Goal: Information Seeking & Learning: Learn about a topic

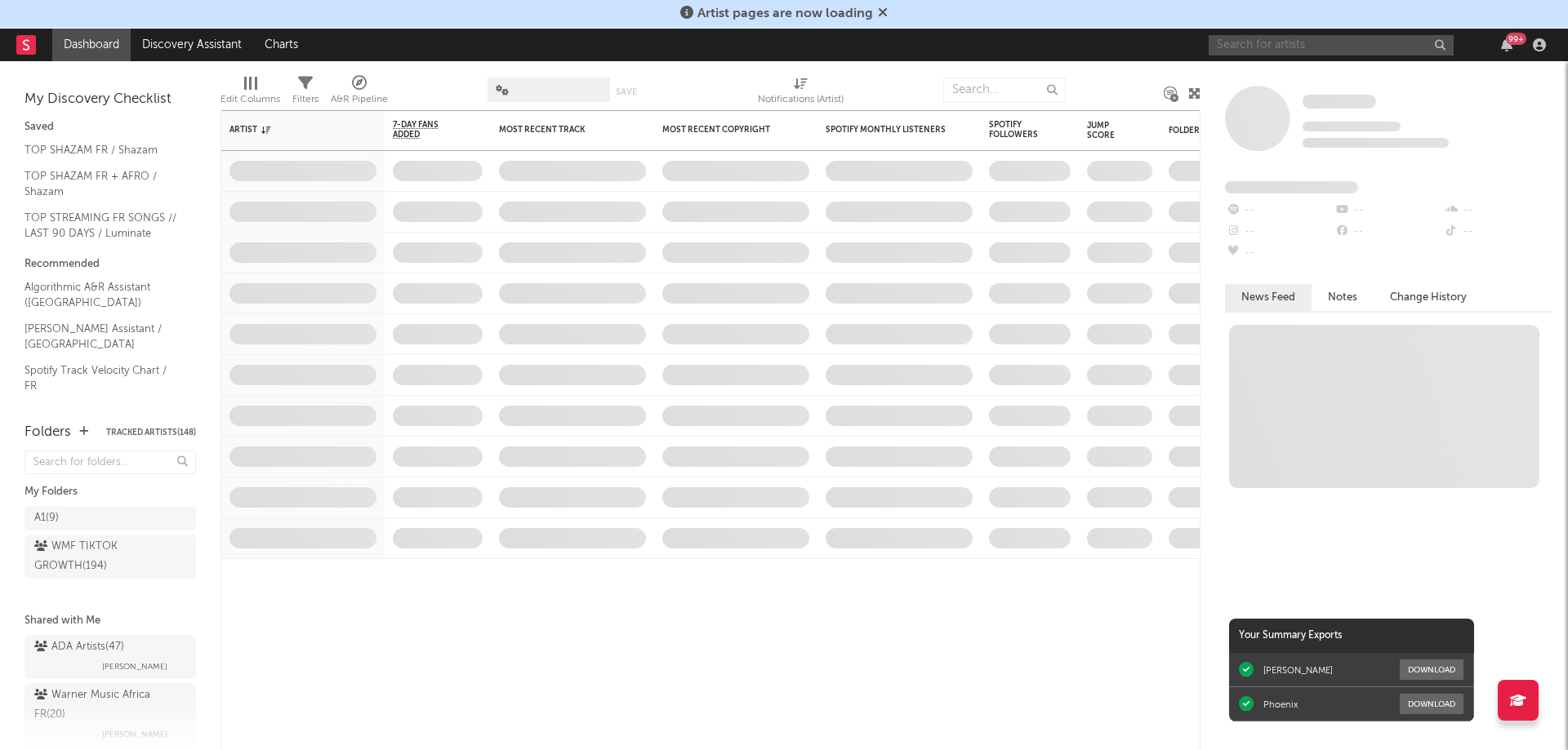
click at [1305, 47] on input "text" at bounding box center [1331, 45] width 245 height 20
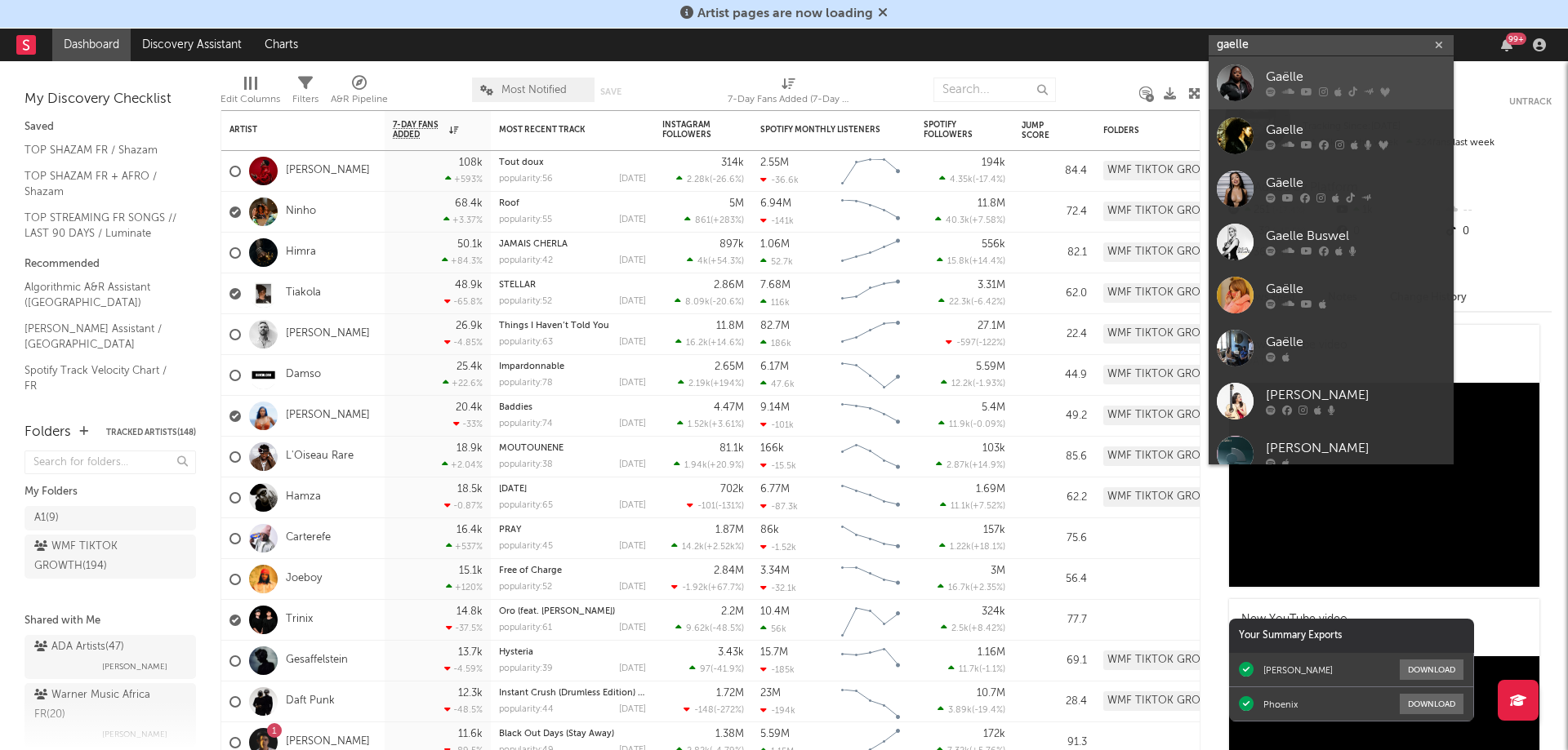
type input "gaelle"
click at [1307, 79] on div "Gaëlle" at bounding box center [1356, 78] width 180 height 19
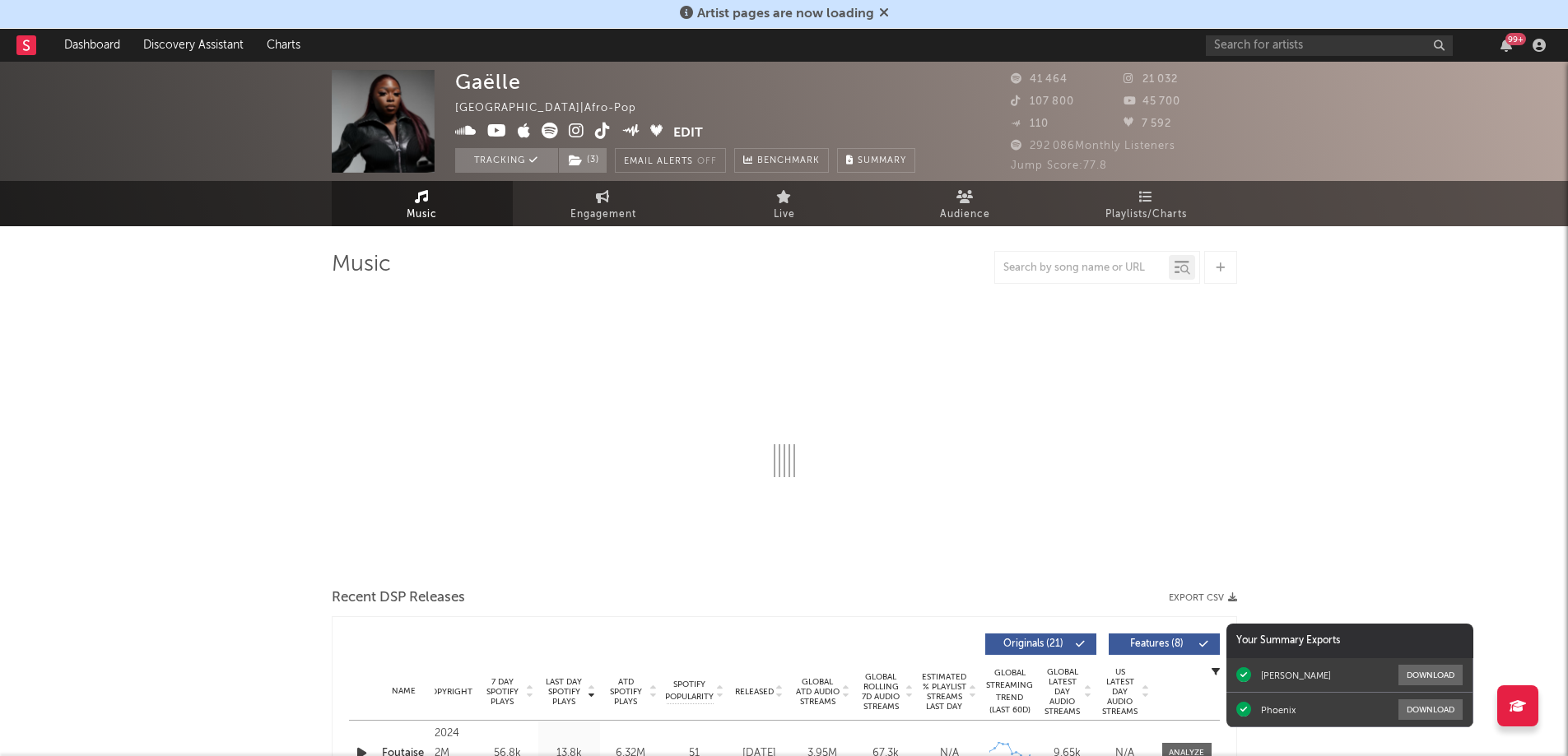
select select "6m"
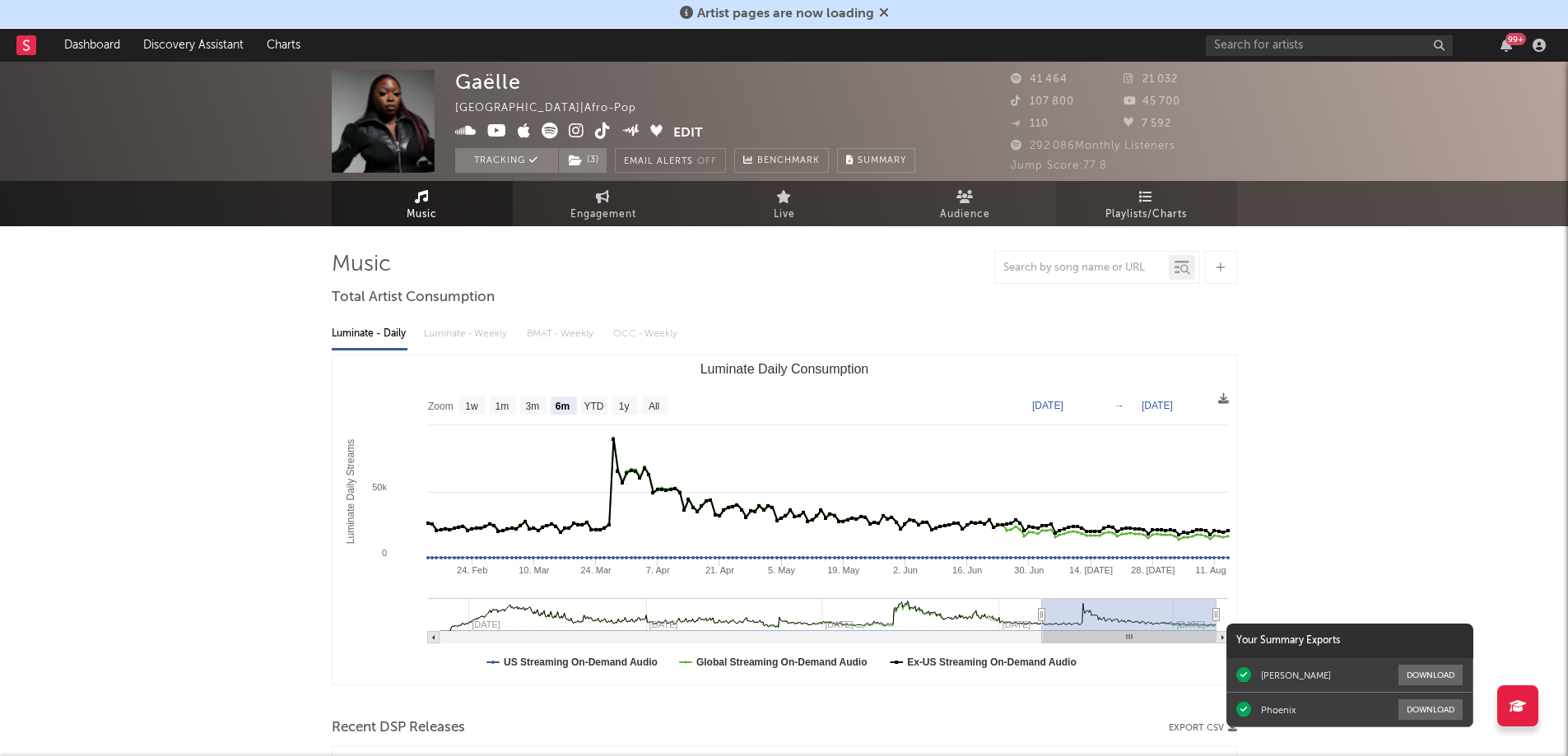
click at [1162, 197] on link "Playlists/Charts" at bounding box center [1146, 203] width 181 height 45
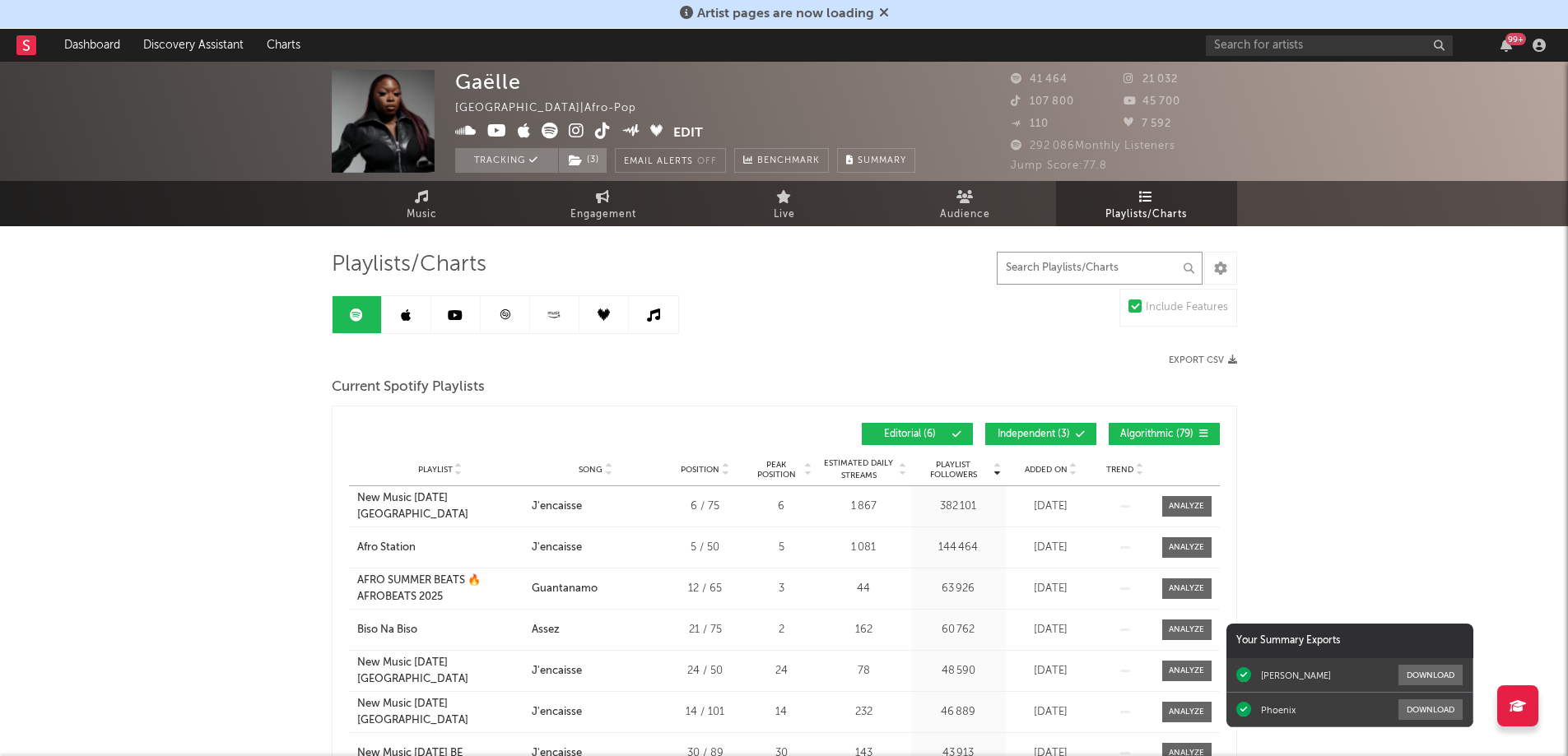
click at [1094, 267] on input "text" at bounding box center [1100, 268] width 206 height 33
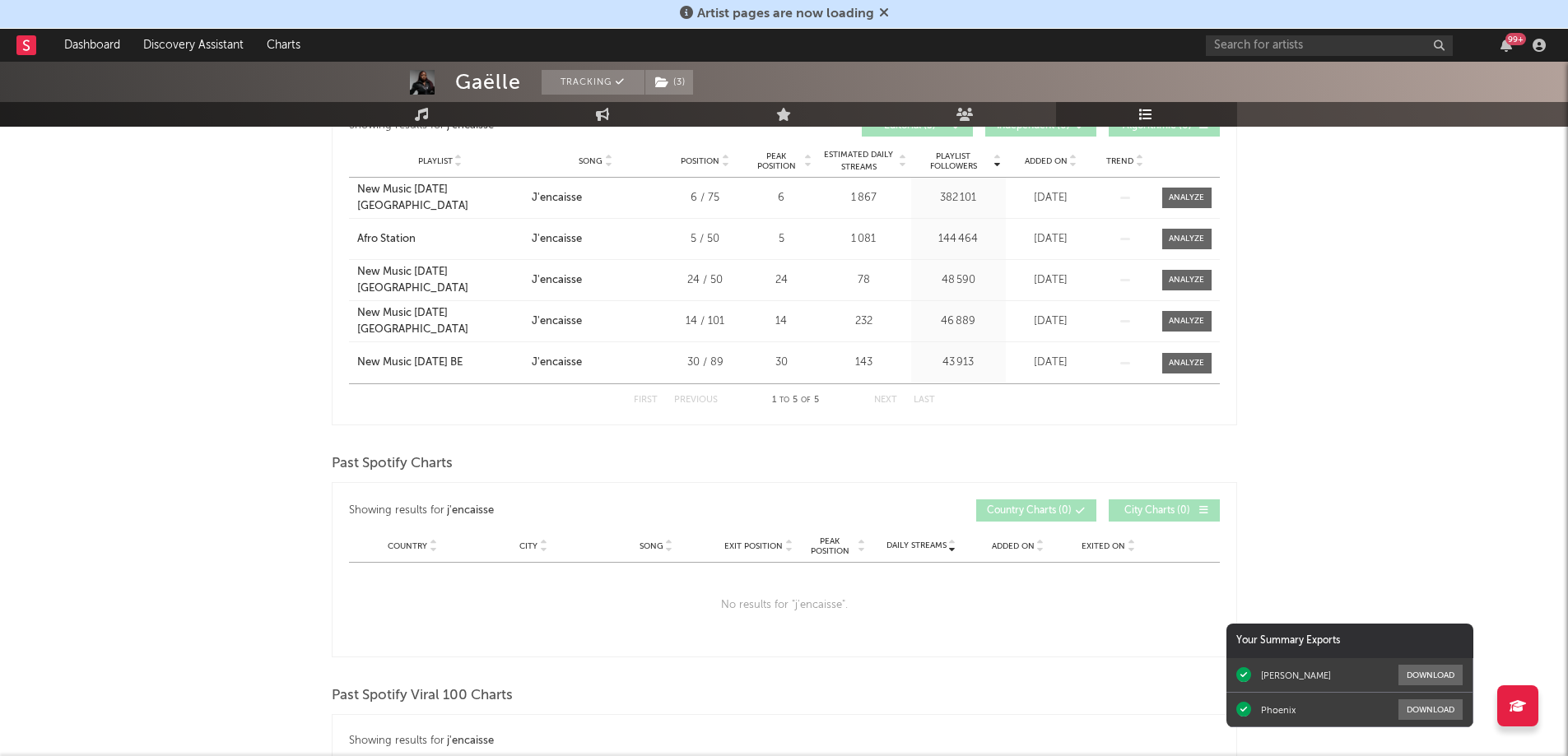
scroll to position [82, 0]
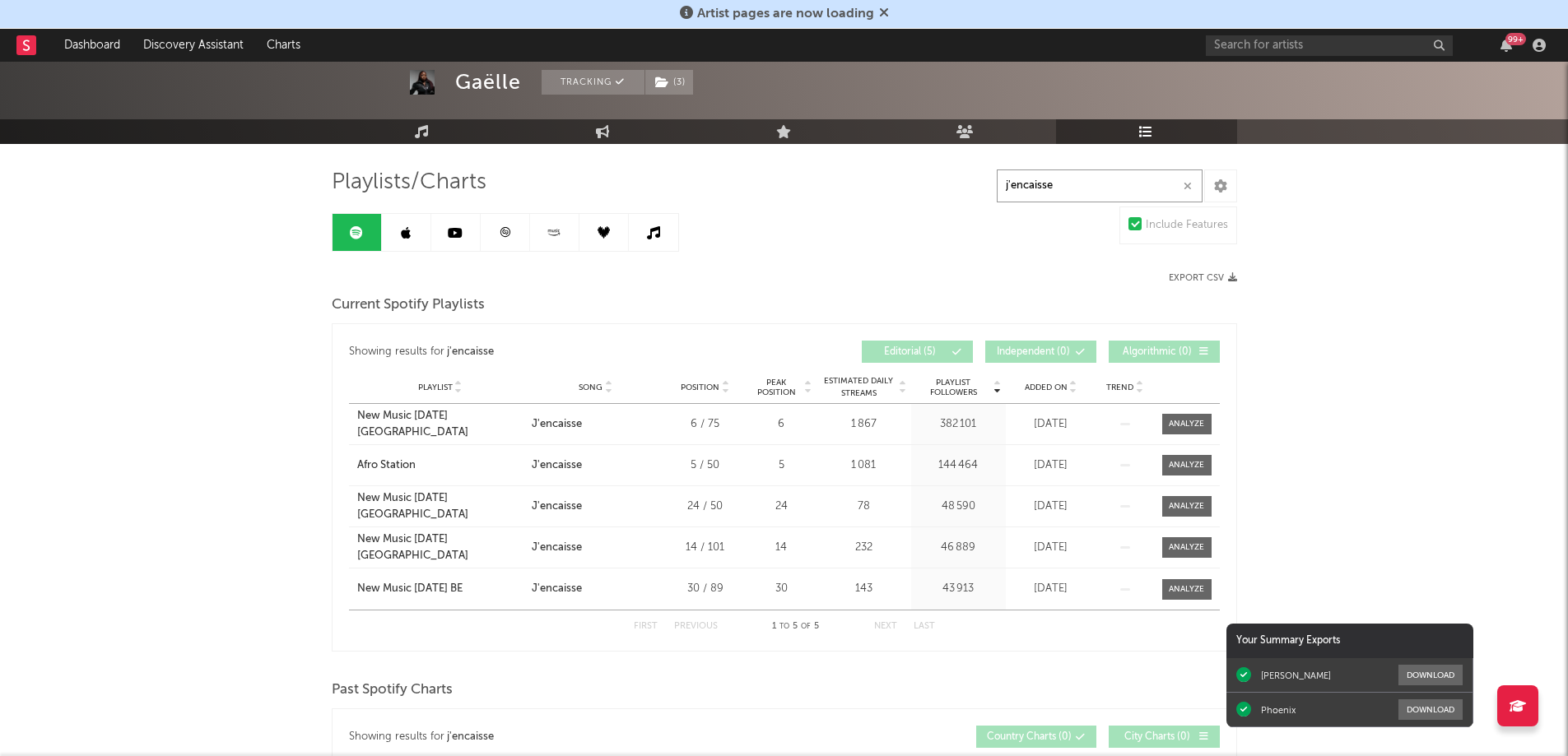
type input "j'encaisse"
click at [91, 45] on link "Dashboard" at bounding box center [92, 45] width 79 height 33
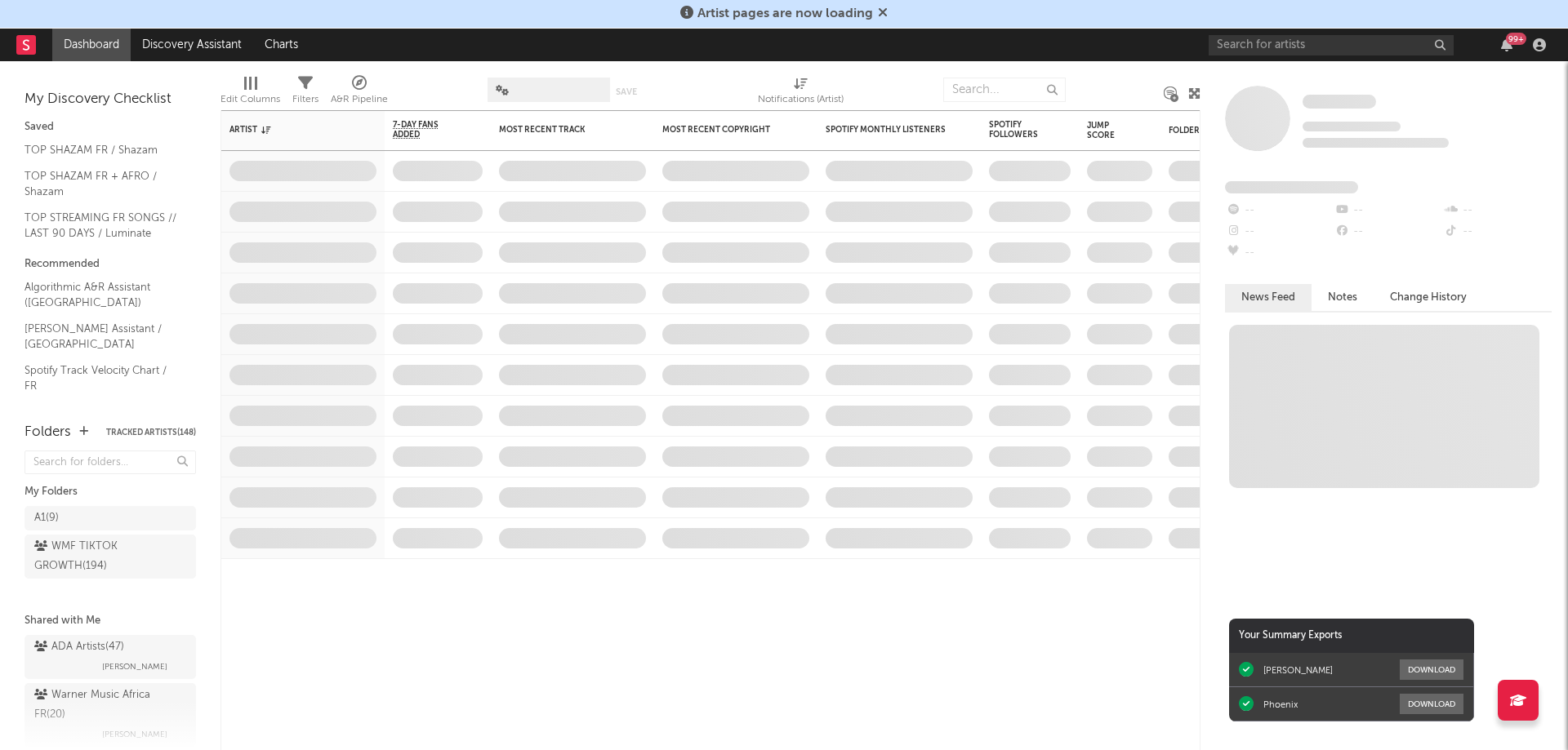
scroll to position [46, 0]
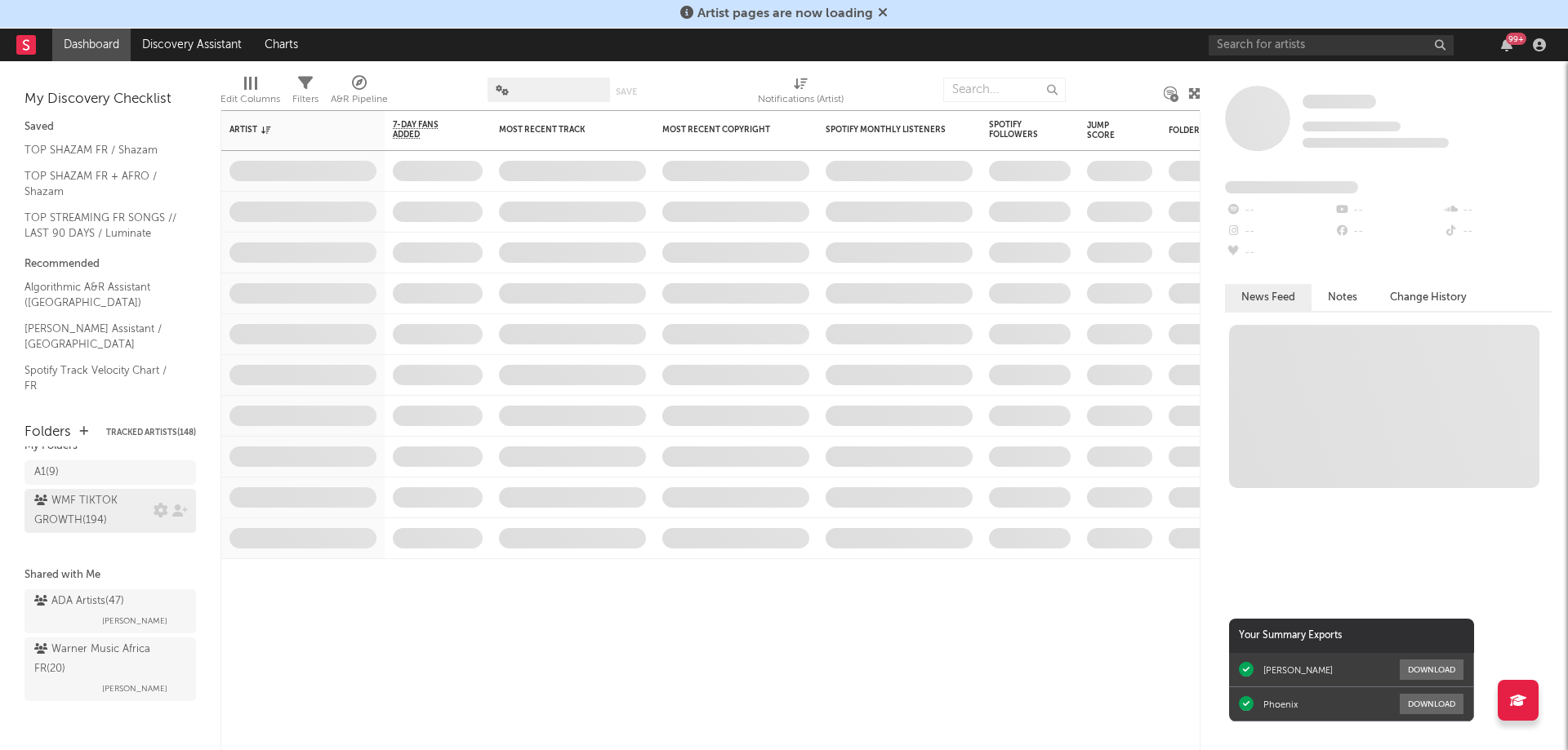
click at [114, 522] on div "WMF TIKTOK GROWTH ( 194 )" at bounding box center [92, 511] width 115 height 39
